Goal: Information Seeking & Learning: Find specific fact

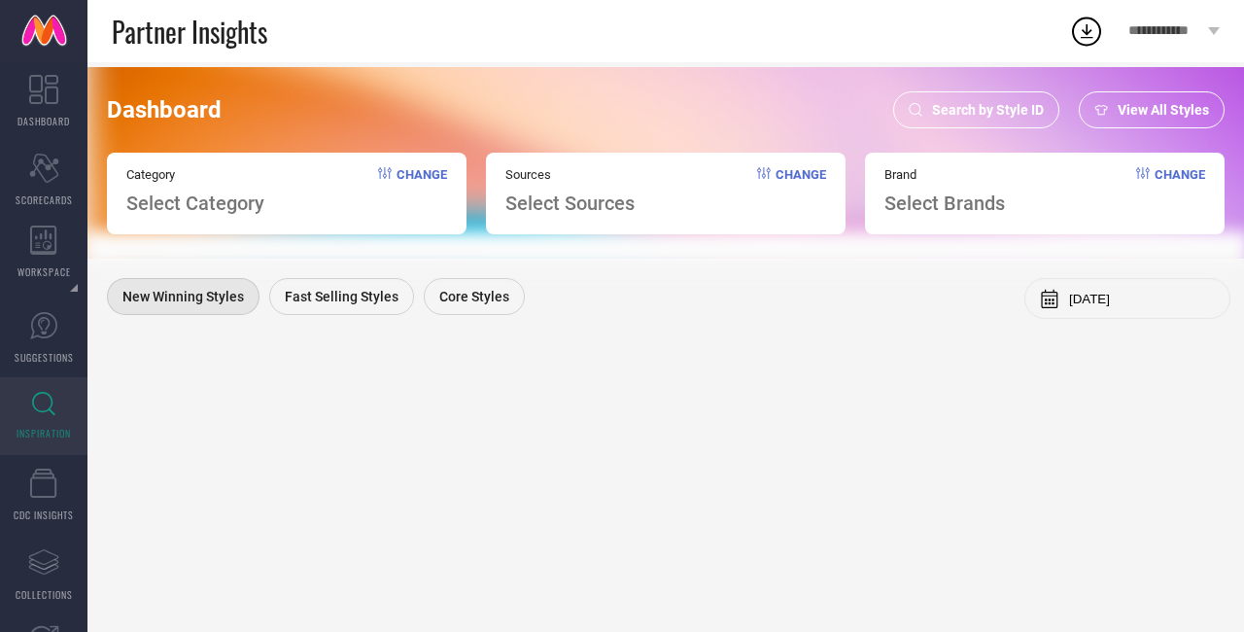
click at [1009, 111] on span "Search by Style ID" at bounding box center [988, 110] width 112 height 16
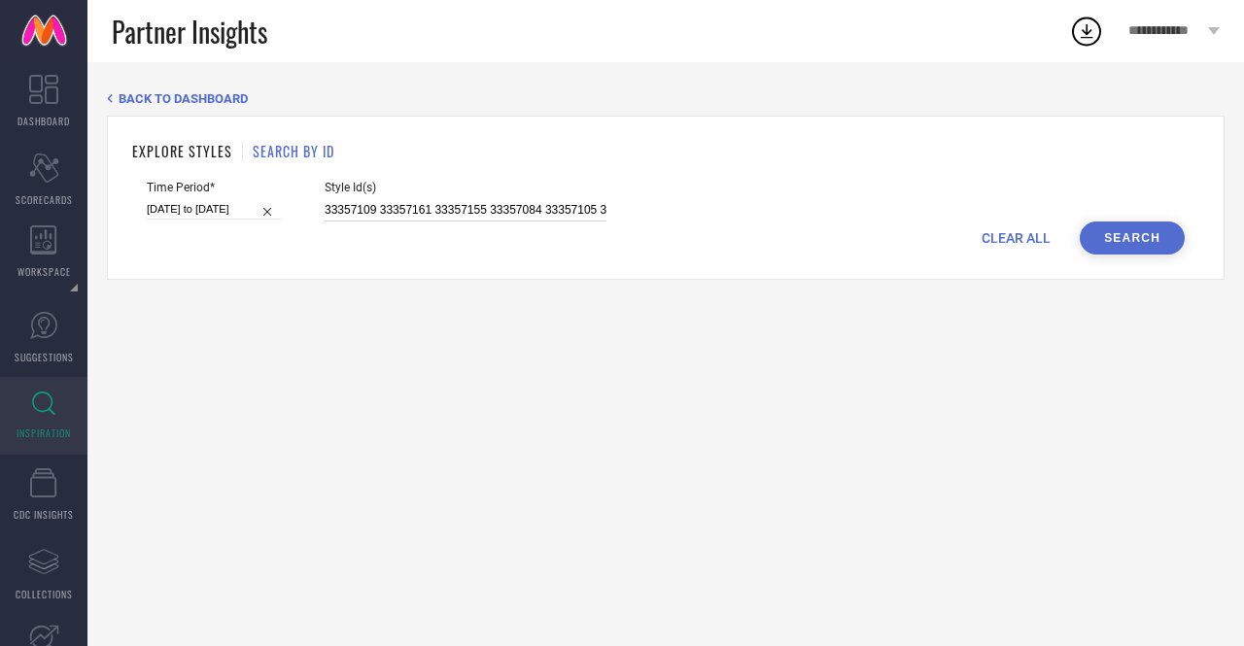
click at [412, 212] on input "33357109 33357161 33357155 33357084 33357105 33357134 33357142 9400831 9400779 …" at bounding box center [466, 210] width 282 height 22
paste input "6024501 35531013 36024493 36024503 34632064 36024499 35937270 35803749 36024500…"
type input "36024501 35531013 36024493 36024503 34632064 36024499 35937270 35803749 3602450…"
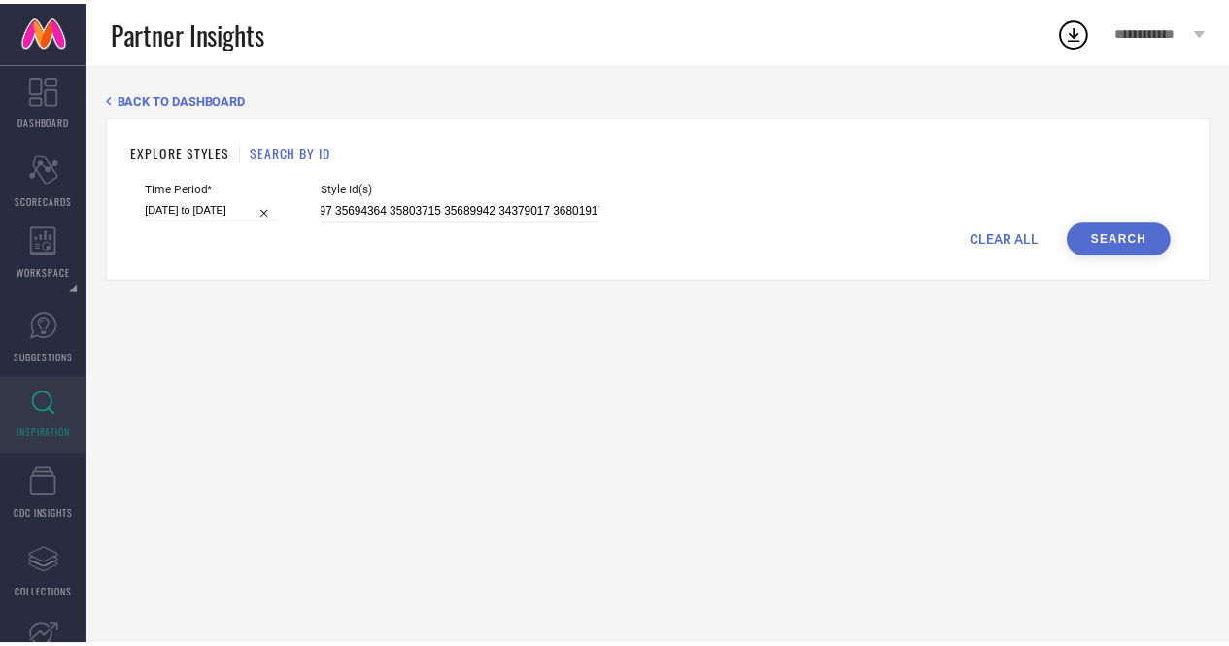
scroll to position [0, 0]
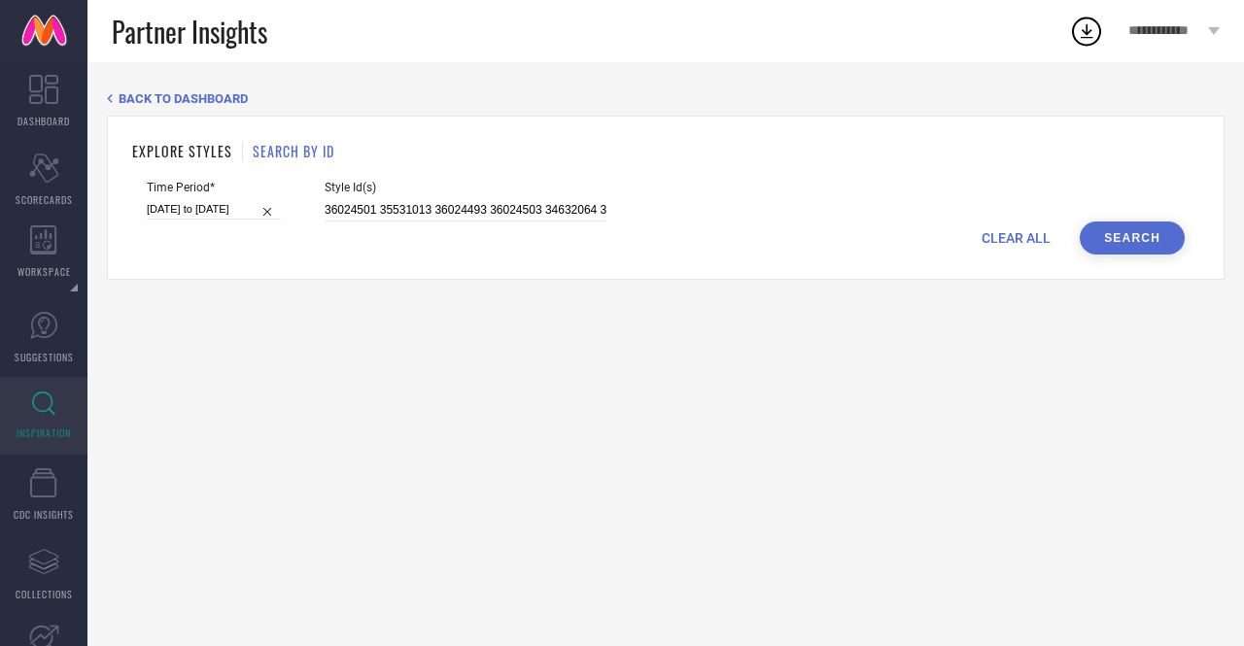
click at [241, 198] on div "Time Period* [DATE] to [DATE]" at bounding box center [214, 201] width 134 height 41
select select "7"
select select "2025"
select select "8"
select select "2025"
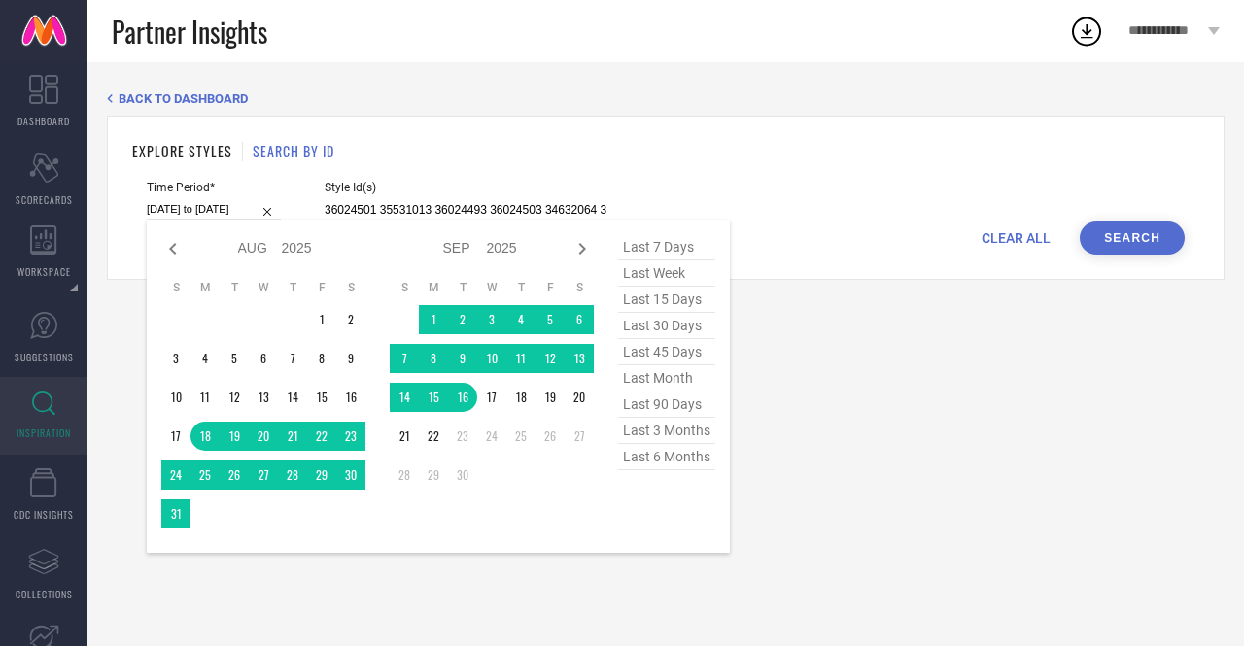
click at [253, 209] on input "[DATE] to [DATE]" at bounding box center [214, 209] width 134 height 20
click at [667, 284] on span "last week" at bounding box center [666, 273] width 97 height 26
type input "[DATE] to [DATE]"
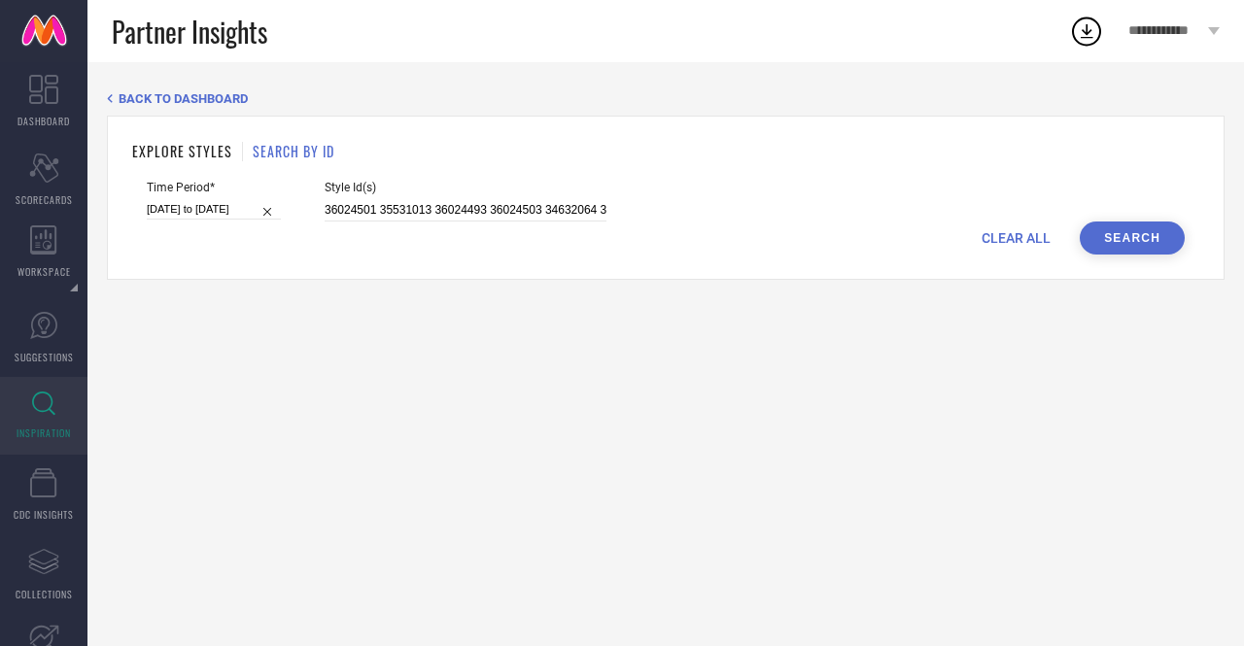
click at [1089, 232] on button "Search" at bounding box center [1132, 238] width 105 height 33
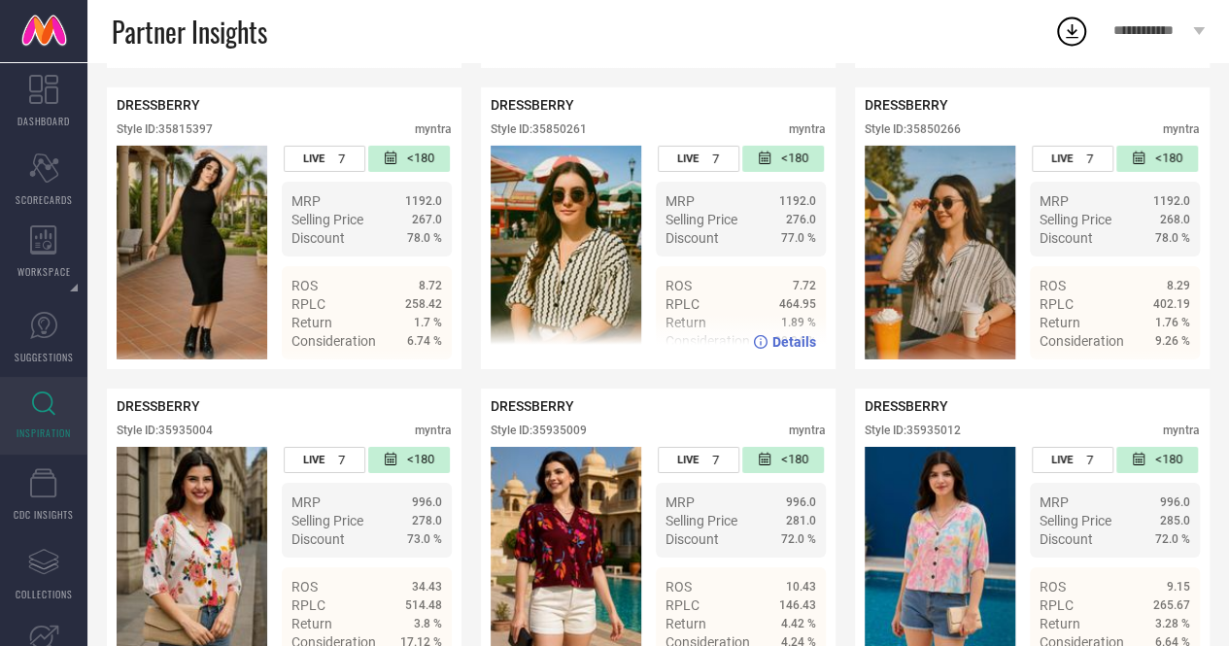
scroll to position [3167, 0]
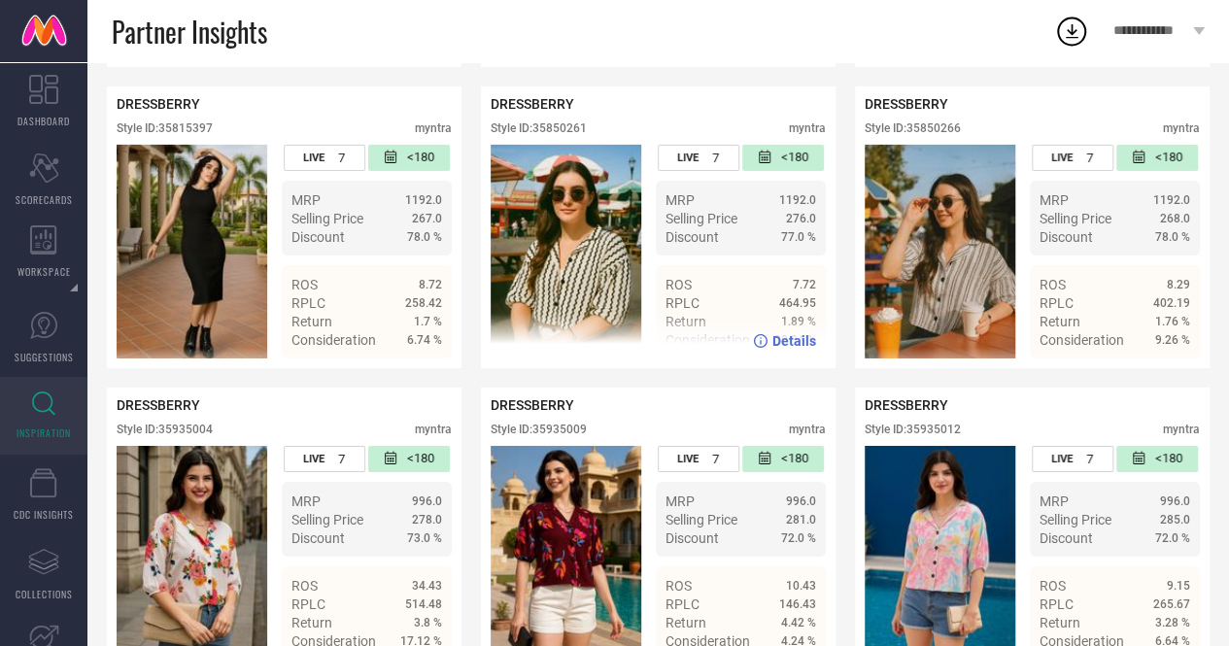
click at [540, 135] on div "Style ID: 35850261" at bounding box center [539, 128] width 96 height 14
drag, startPoint x: 536, startPoint y: 166, endPoint x: 605, endPoint y: 166, distance: 70.0
click at [605, 145] on div "Style ID: 35850261 myntra" at bounding box center [658, 132] width 335 height 23
copy div "35850261"
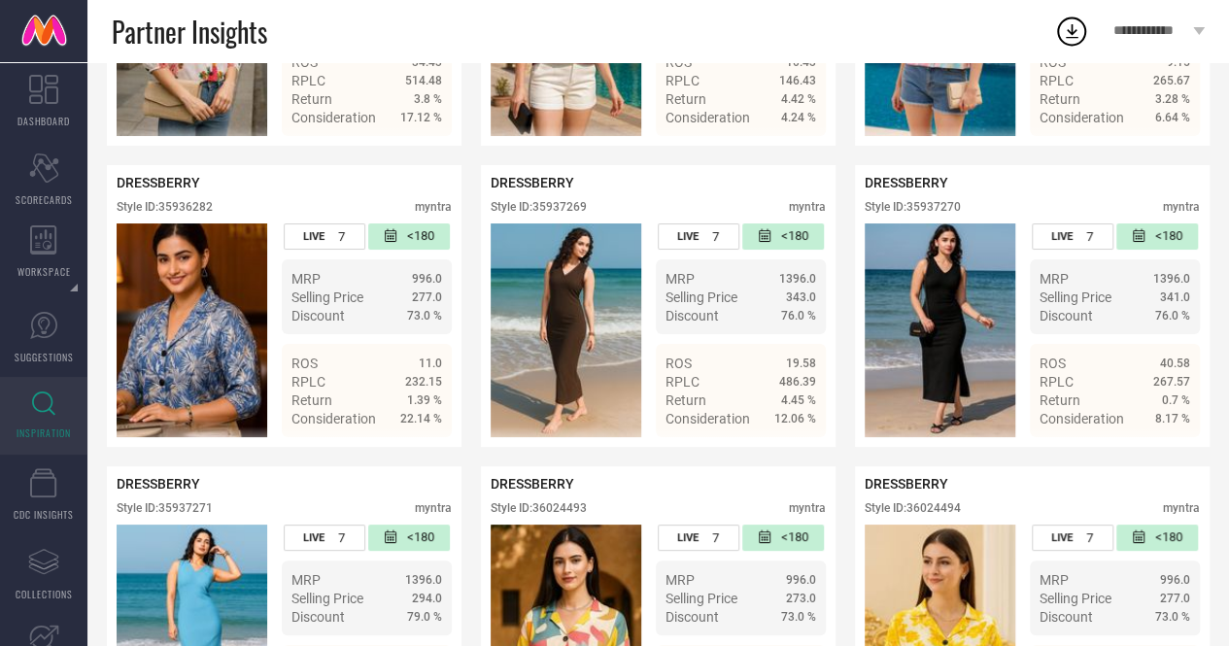
scroll to position [3692, 0]
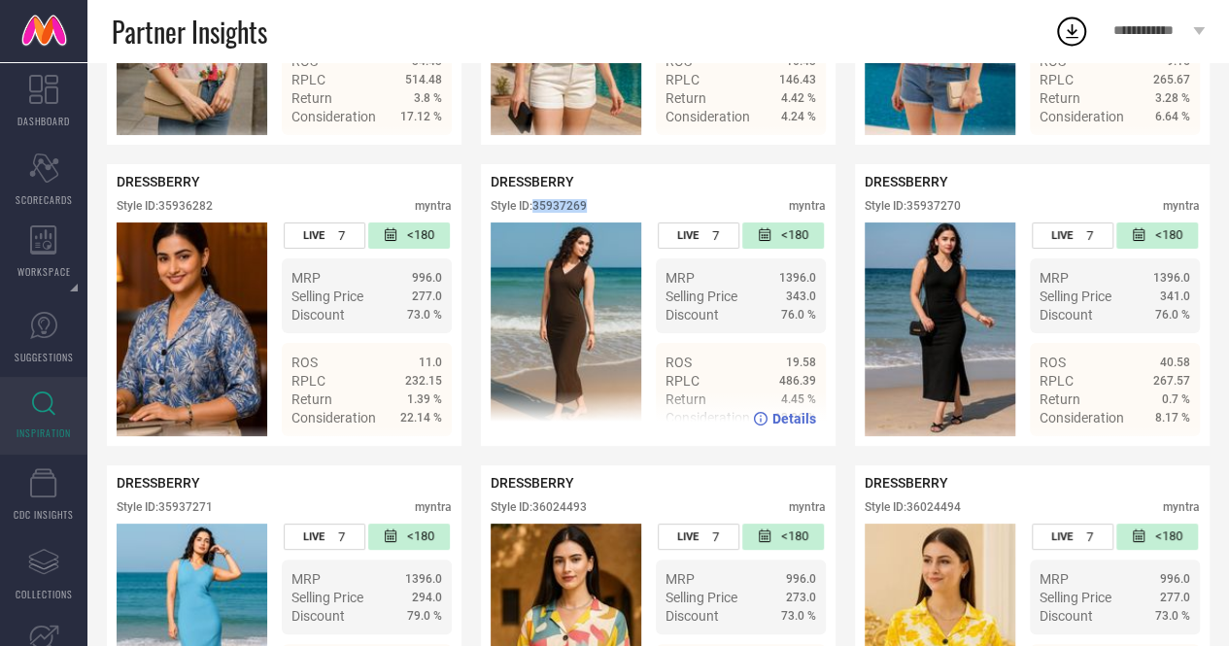
drag, startPoint x: 538, startPoint y: 254, endPoint x: 589, endPoint y: 254, distance: 50.5
click at [587, 213] on div "Style ID: 35937269" at bounding box center [539, 206] width 96 height 14
copy div "35937269"
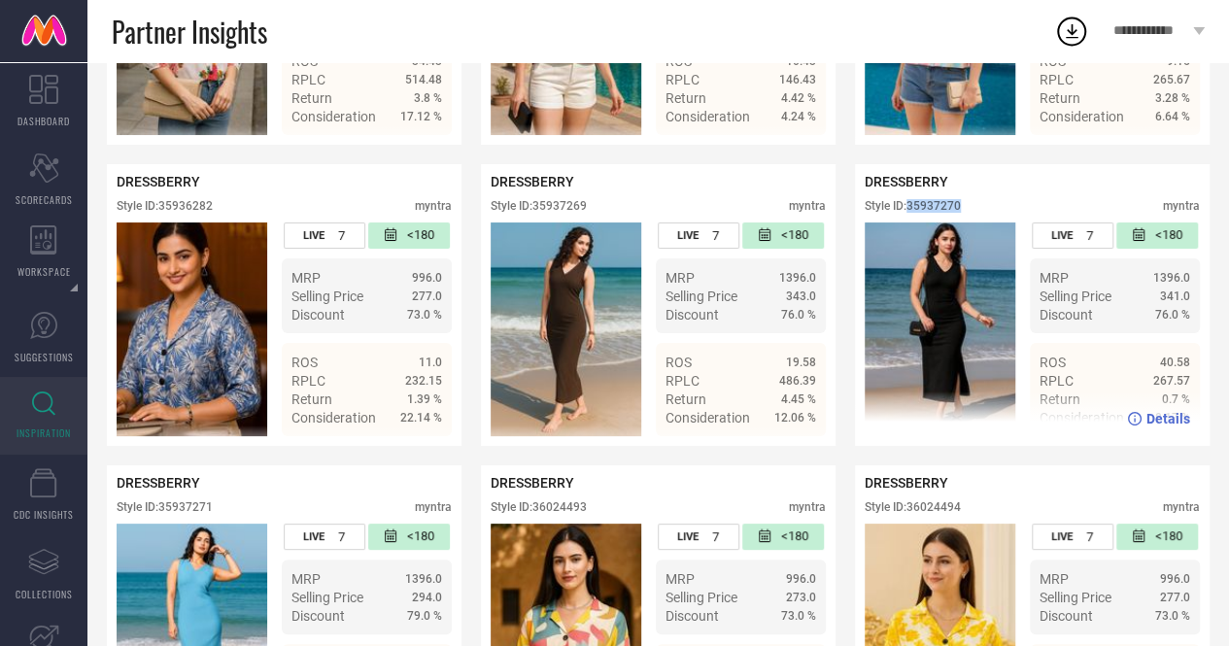
drag, startPoint x: 911, startPoint y: 253, endPoint x: 962, endPoint y: 249, distance: 51.7
click at [961, 213] on div "Style ID: 35937270" at bounding box center [913, 206] width 96 height 14
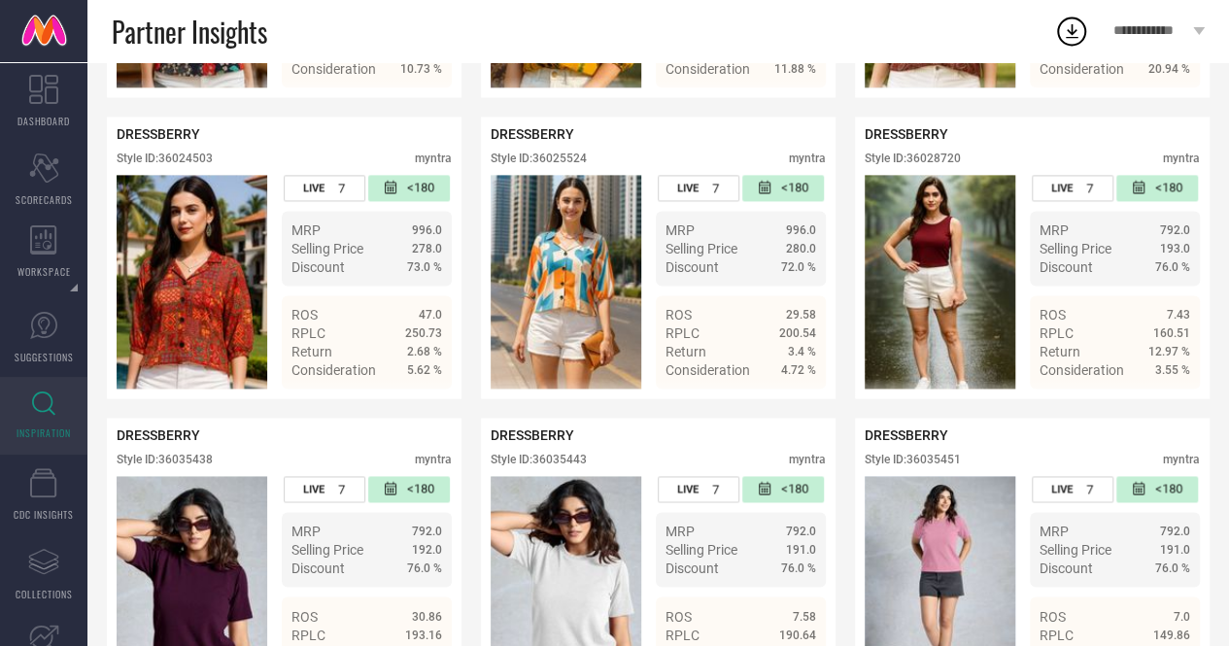
scroll to position [5000, 0]
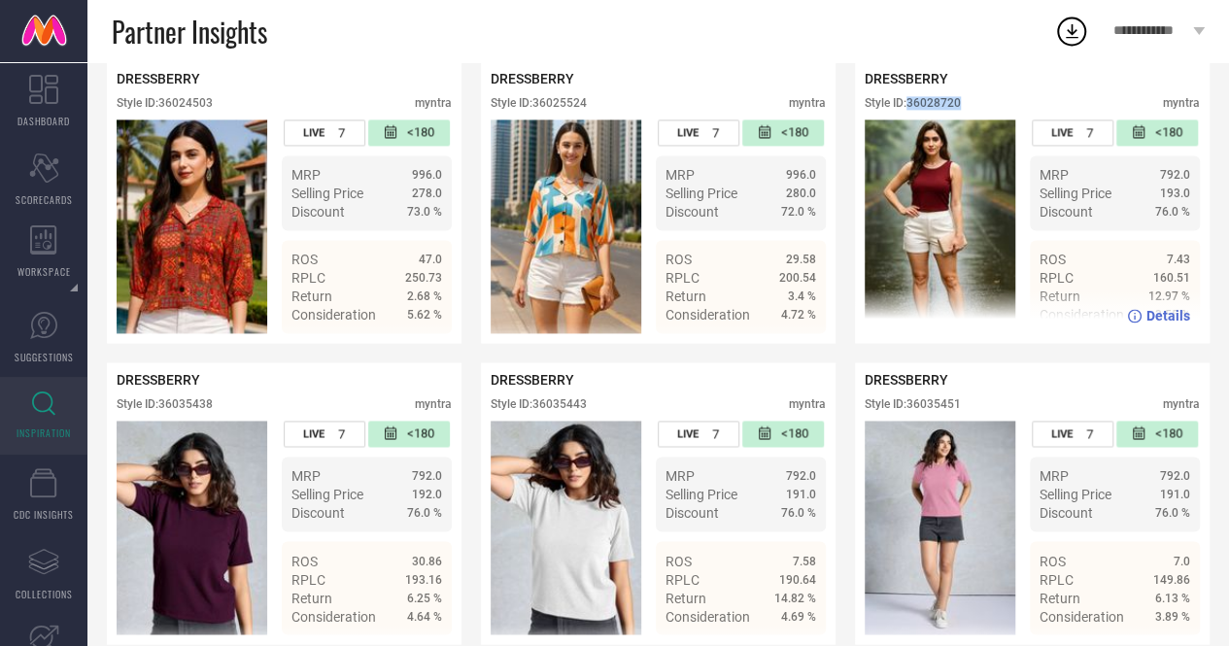
drag, startPoint x: 909, startPoint y: 164, endPoint x: 962, endPoint y: 162, distance: 53.5
click at [961, 110] on div "Style ID: 36028720" at bounding box center [913, 103] width 96 height 14
copy div "36028720"
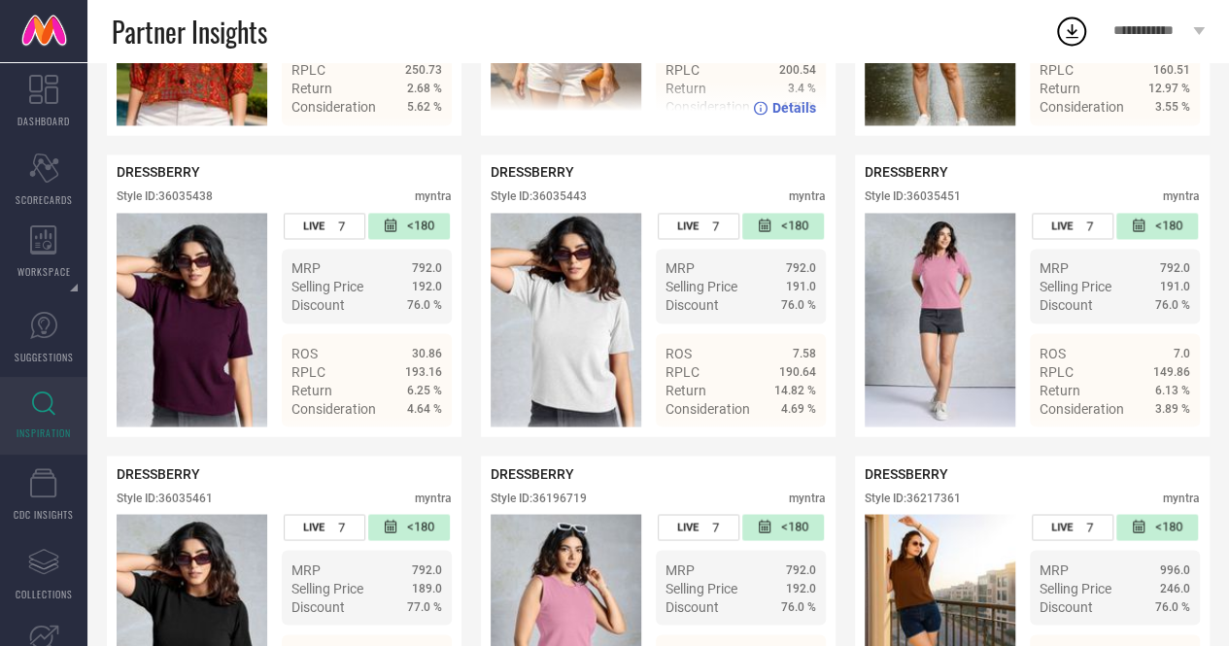
scroll to position [5210, 0]
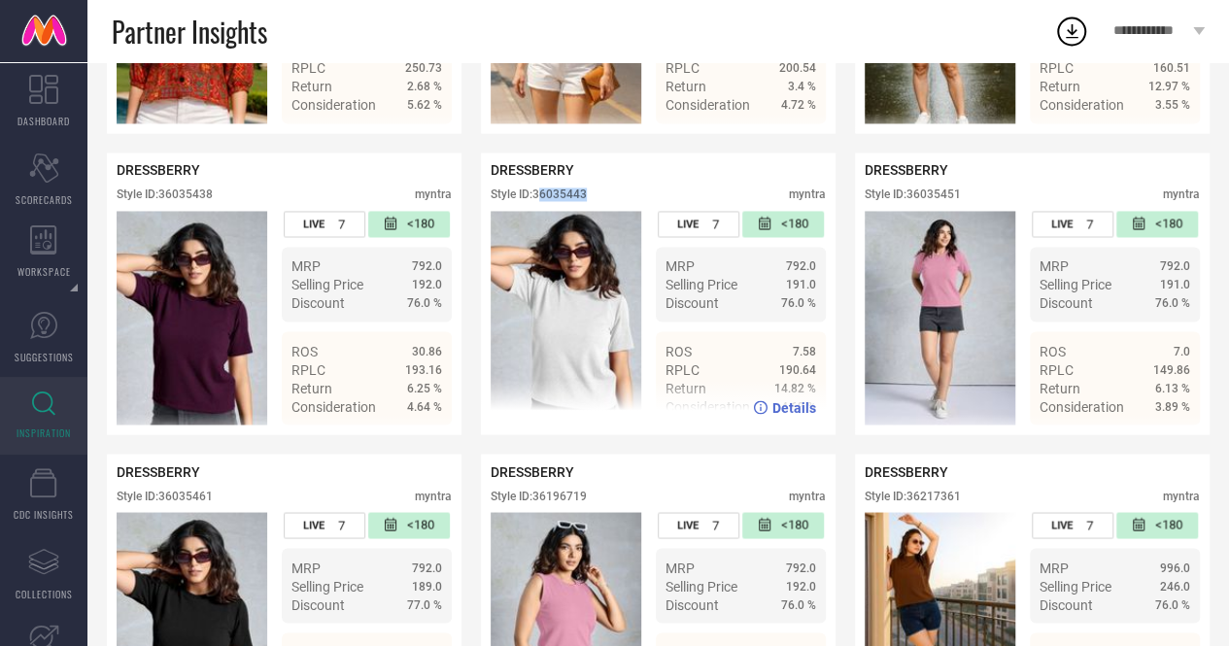
drag, startPoint x: 555, startPoint y: 259, endPoint x: 595, endPoint y: 259, distance: 39.9
click at [595, 211] on div "Style ID: 36035443 myntra" at bounding box center [658, 199] width 335 height 23
copy div "6035443"
click at [628, 178] on div "DRESSBERRY" at bounding box center [658, 170] width 335 height 16
drag, startPoint x: 534, startPoint y: 265, endPoint x: 591, endPoint y: 267, distance: 57.4
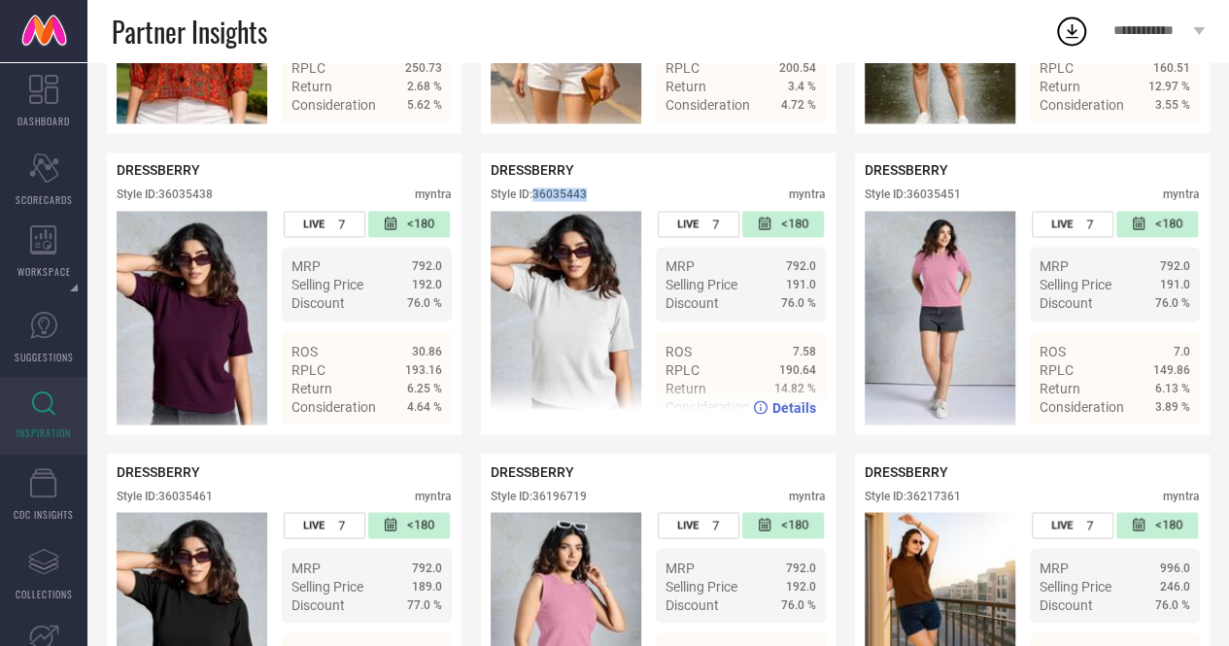
click at [591, 211] on div "Style ID: 36035443 myntra" at bounding box center [658, 199] width 335 height 23
copy div "36035443"
